Goal: Transaction & Acquisition: Purchase product/service

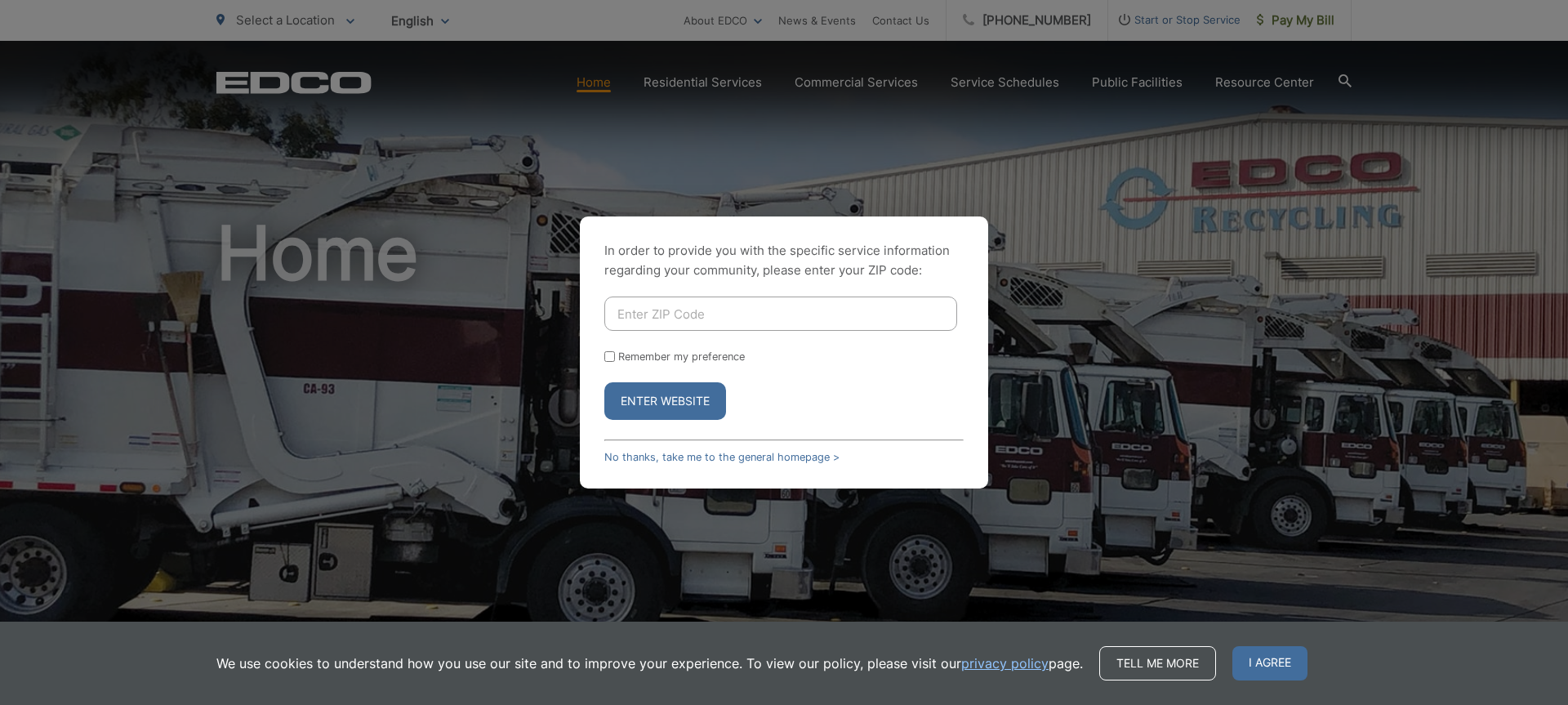
click at [741, 316] on input "Enter ZIP Code" at bounding box center [780, 314] width 353 height 35
click at [713, 313] on input "Enter ZIP Code" at bounding box center [780, 314] width 353 height 35
click at [768, 319] on input "Enter ZIP Code" at bounding box center [780, 314] width 353 height 35
type input "90712"
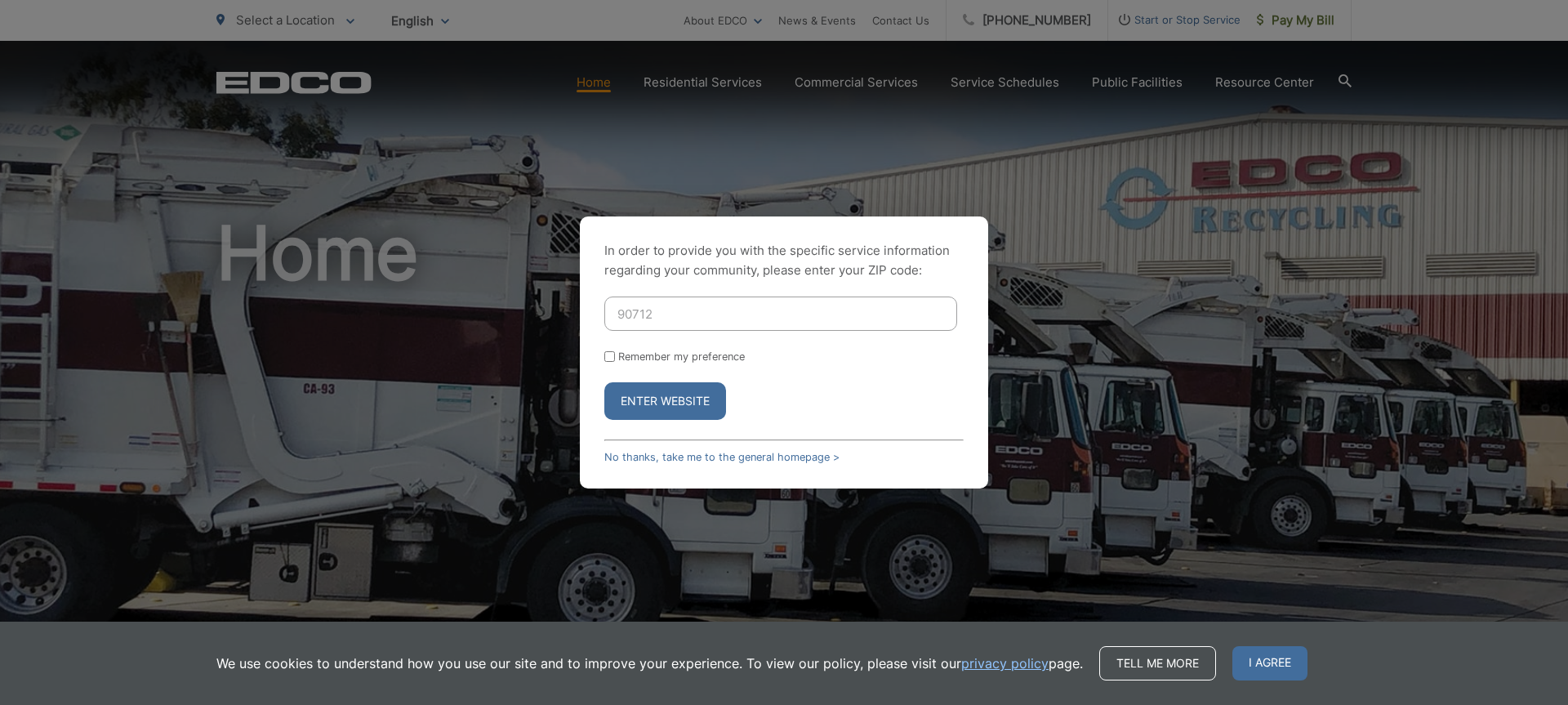
click at [717, 409] on button "Enter Website" at bounding box center [665, 401] width 121 height 38
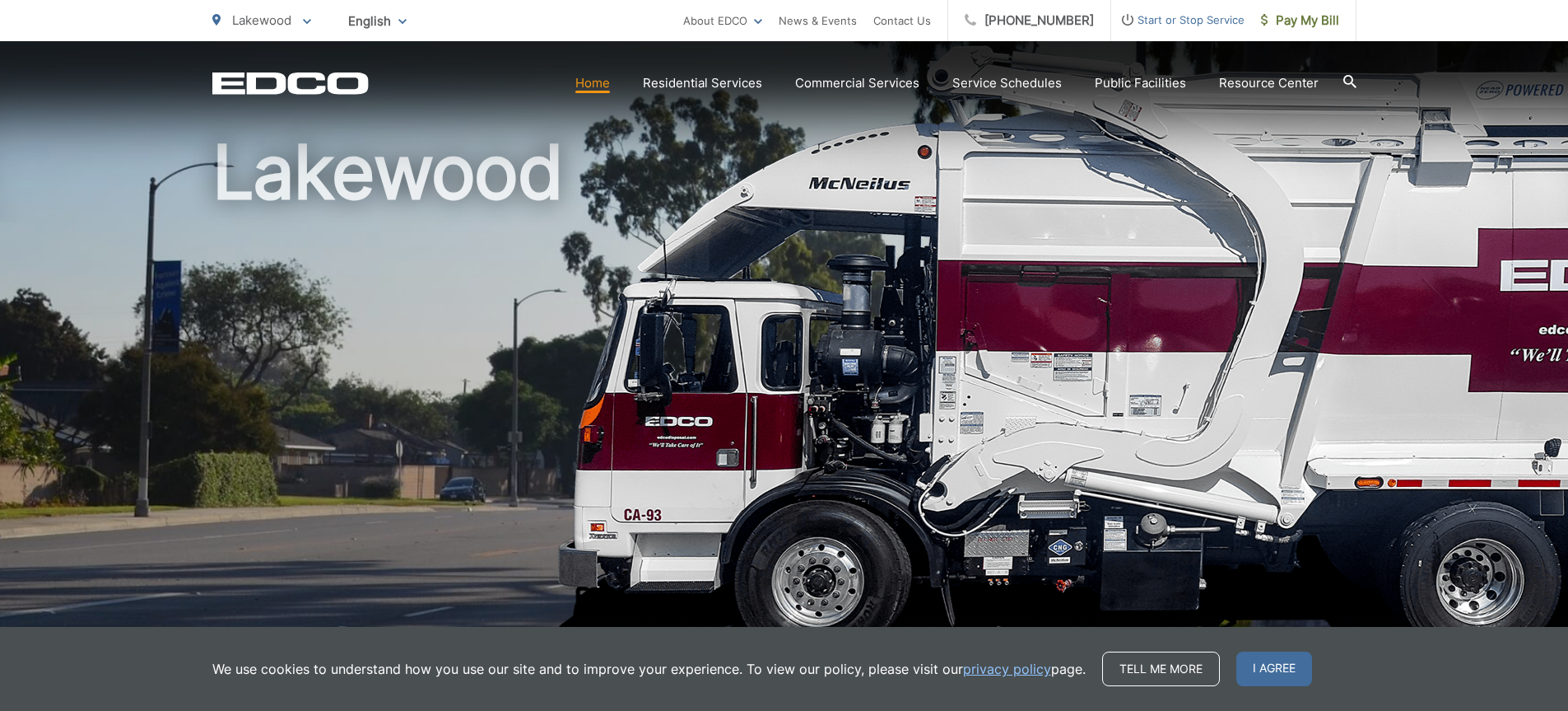
scroll to position [83, 0]
click at [1295, 26] on span "Pay My Bill" at bounding box center [1300, 20] width 79 height 19
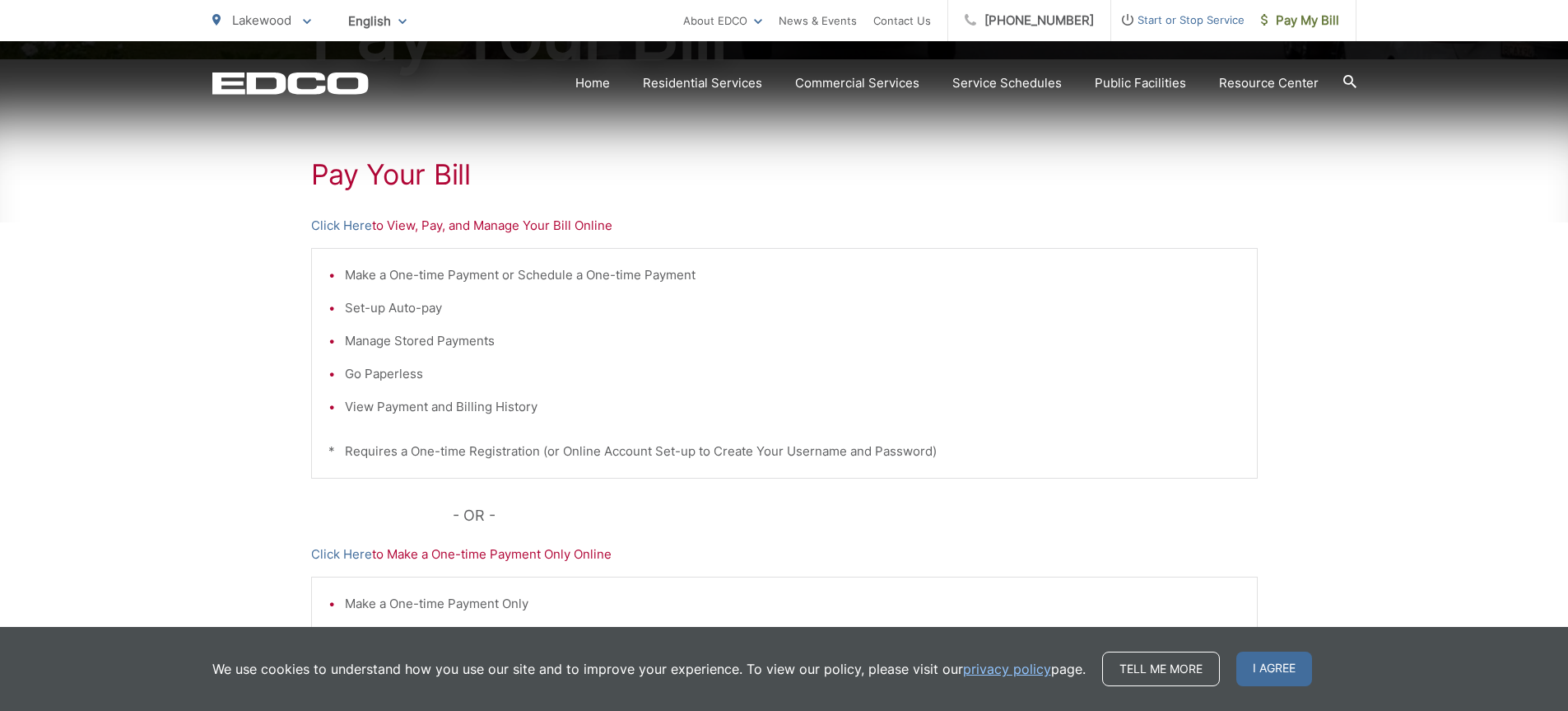
scroll to position [295, 0]
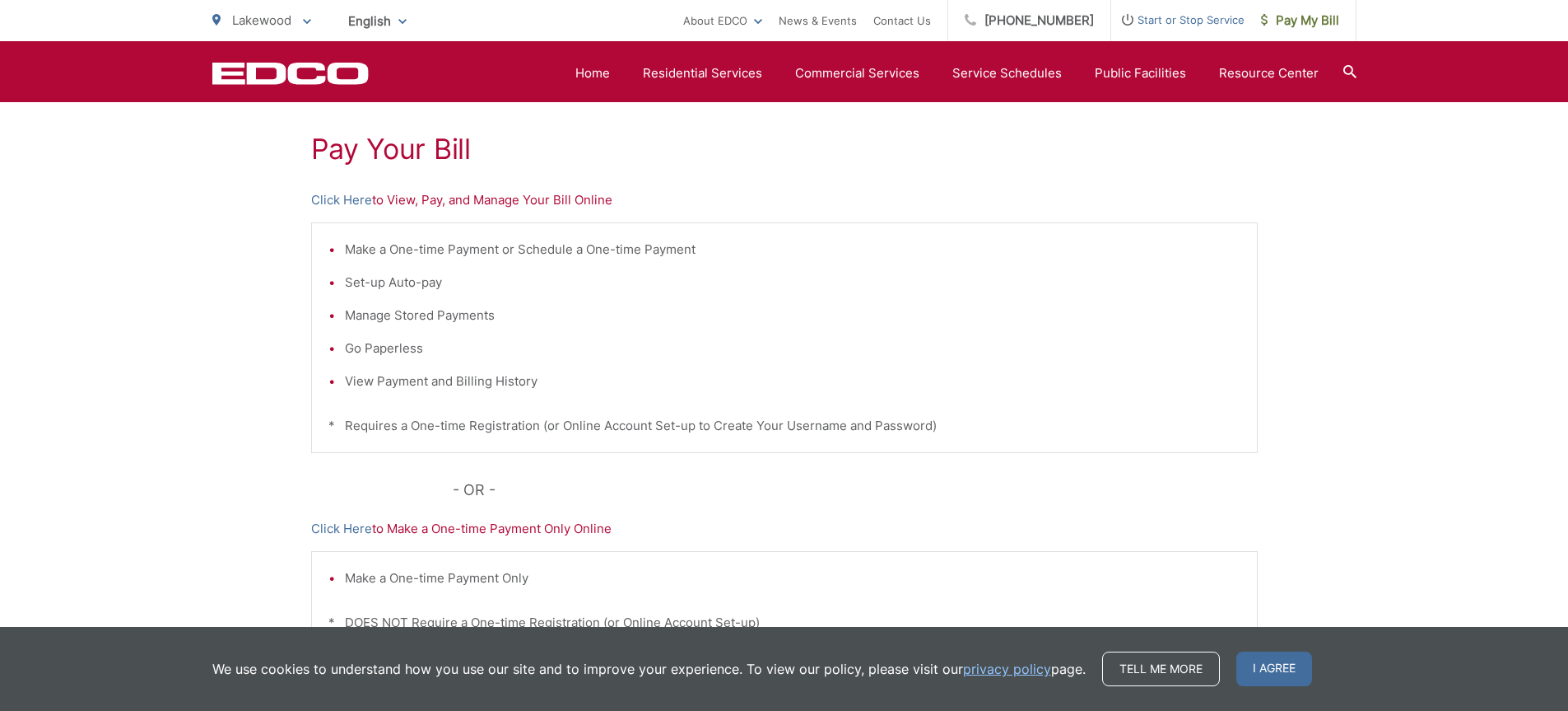
click at [1292, 664] on span "I agree" at bounding box center [1274, 669] width 76 height 35
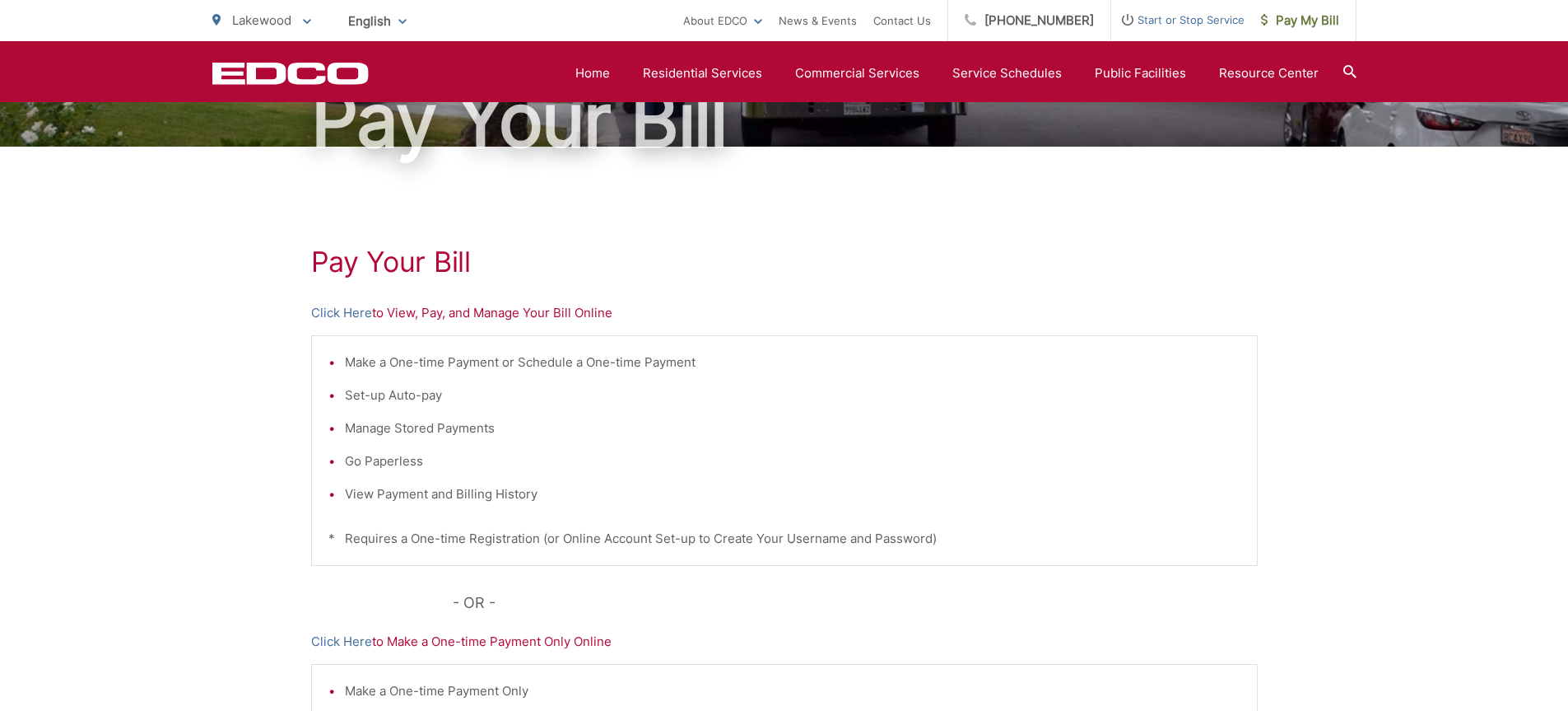
scroll to position [49, 0]
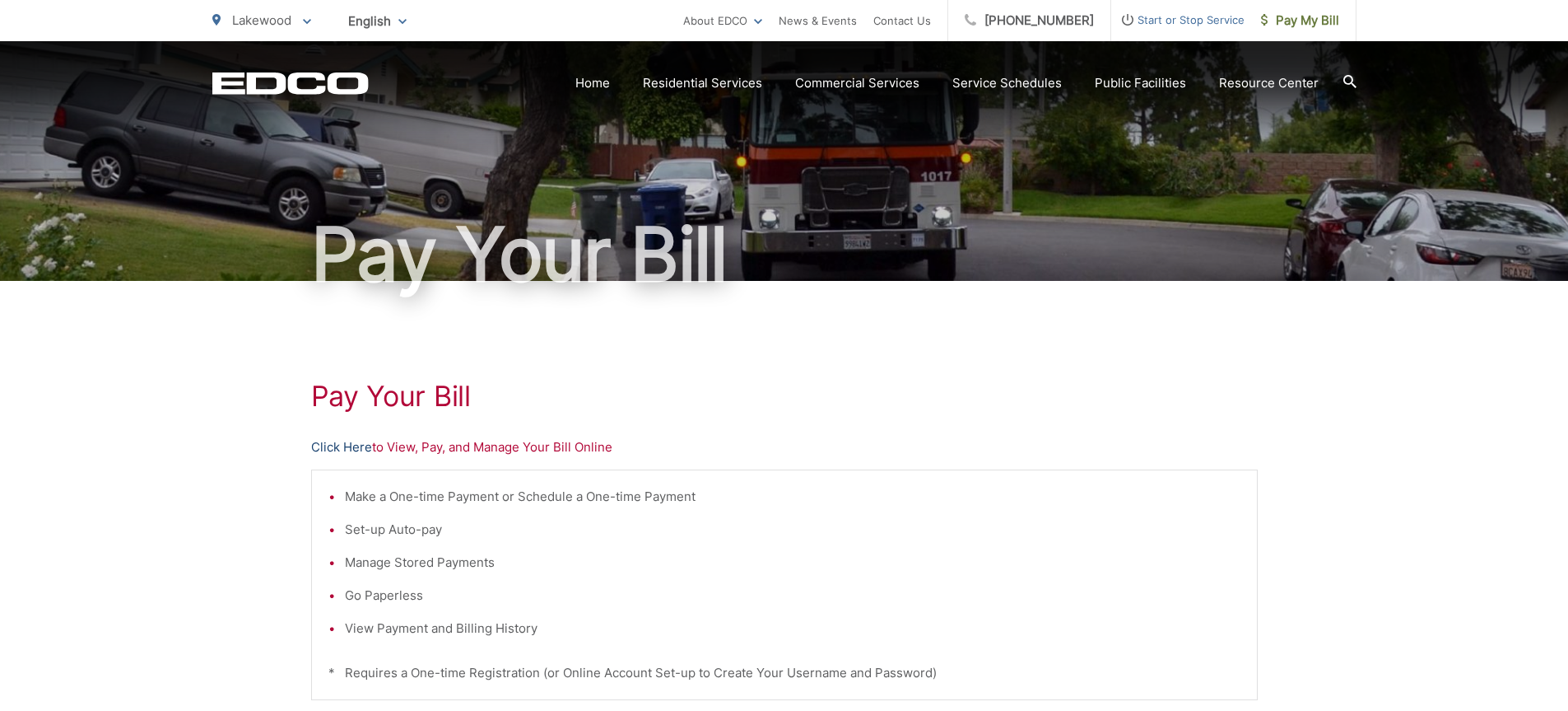
click at [341, 445] on link "Click Here" at bounding box center [341, 447] width 61 height 19
